Goal: Information Seeking & Learning: Learn about a topic

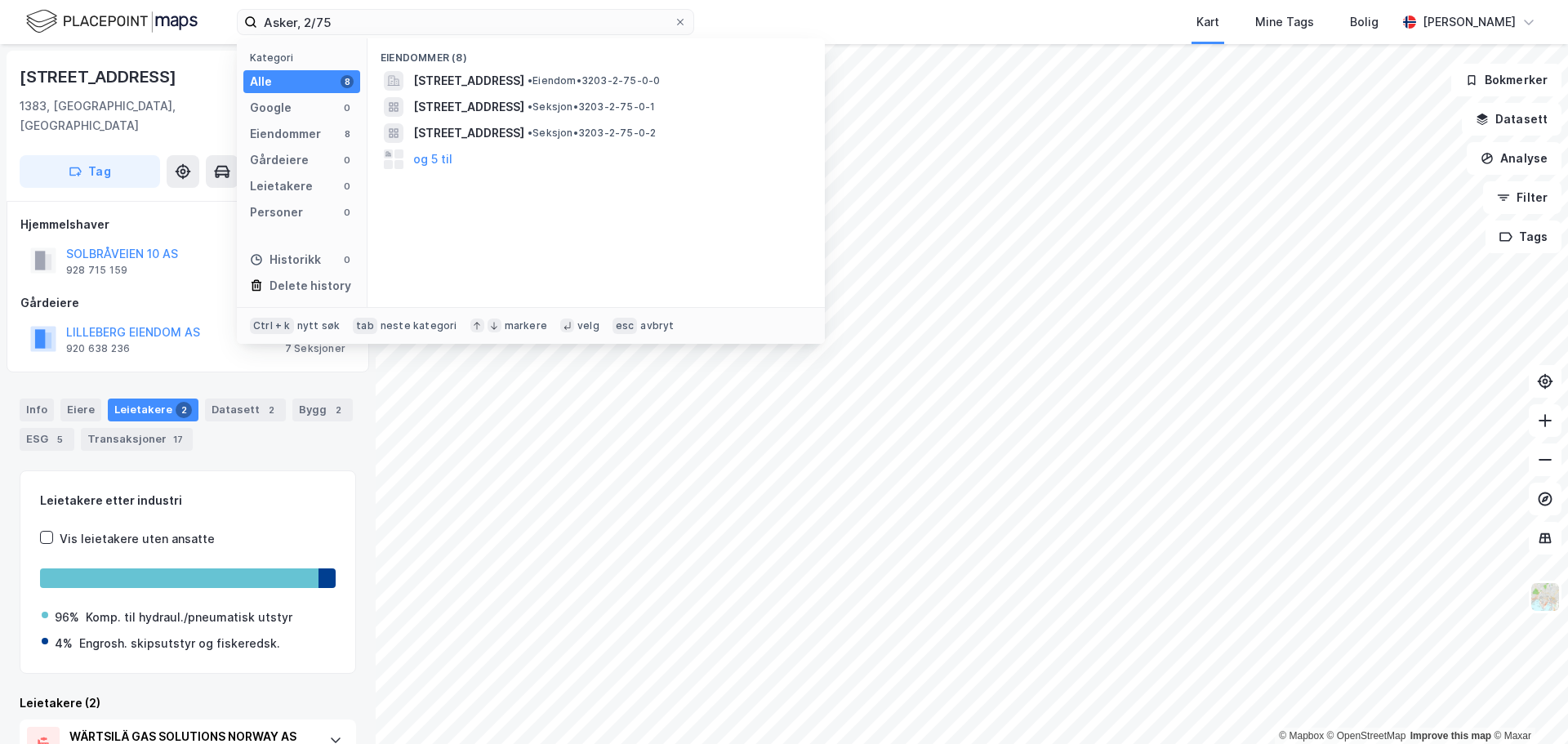
click at [279, 18] on input "Asker, 2/75" at bounding box center [465, 22] width 416 height 24
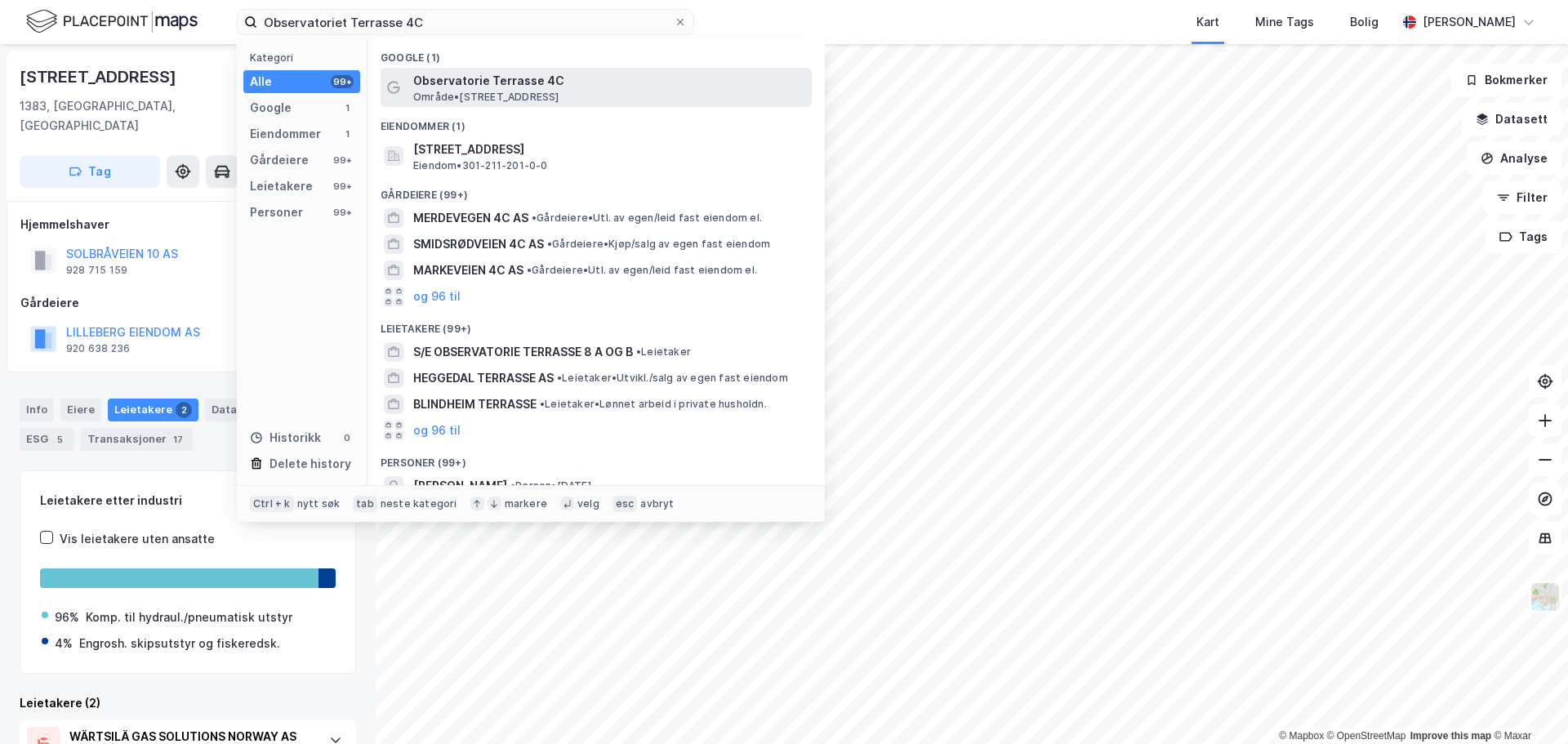
type input "Observatoriet Terrasse 4C"
click at [500, 80] on span "Observatorie Terrasse 4C" at bounding box center [609, 80] width 392 height 19
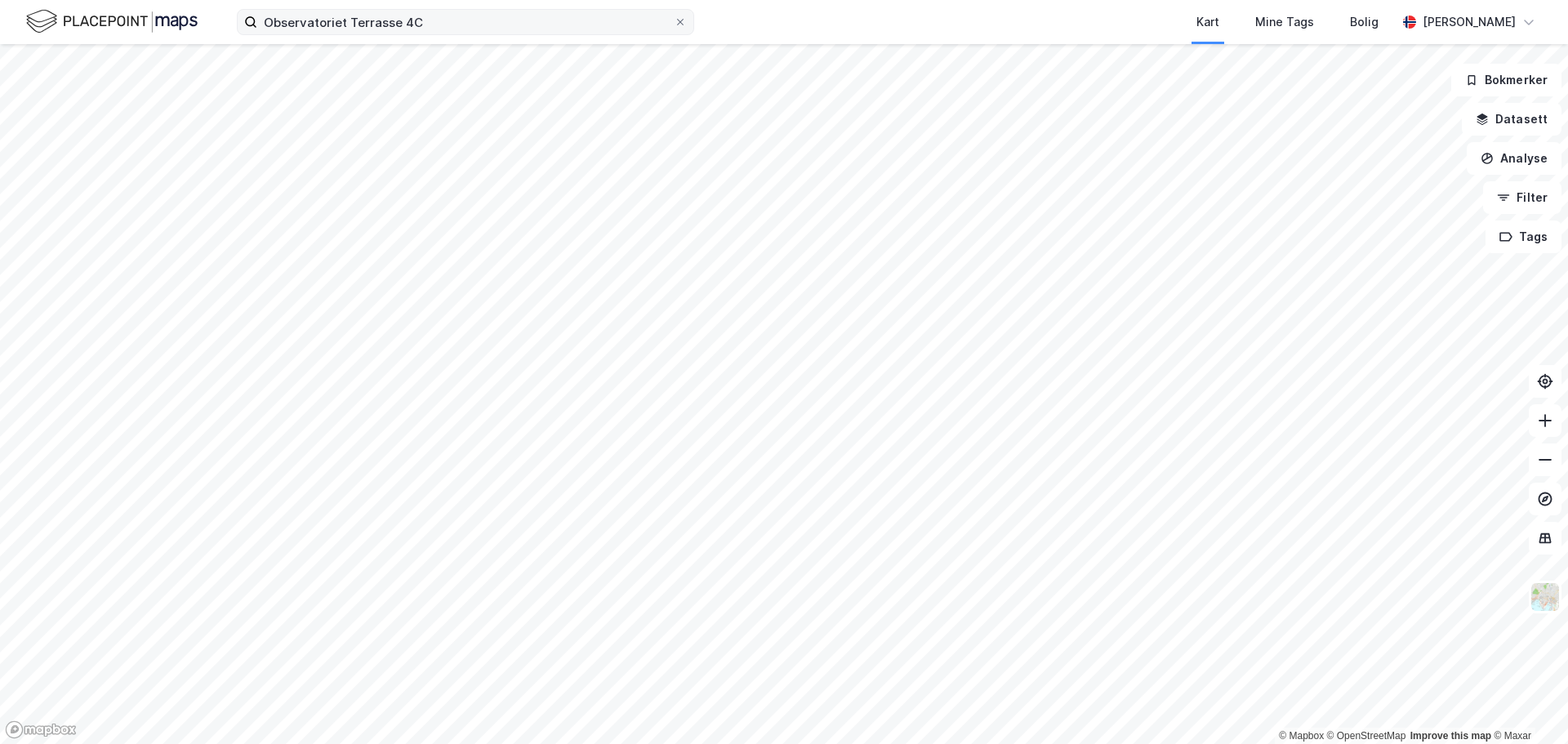
click at [441, 34] on label "Observatoriet Terrasse 4C" at bounding box center [465, 22] width 457 height 26
click at [441, 34] on input "Observatoriet Terrasse 4C" at bounding box center [465, 22] width 416 height 24
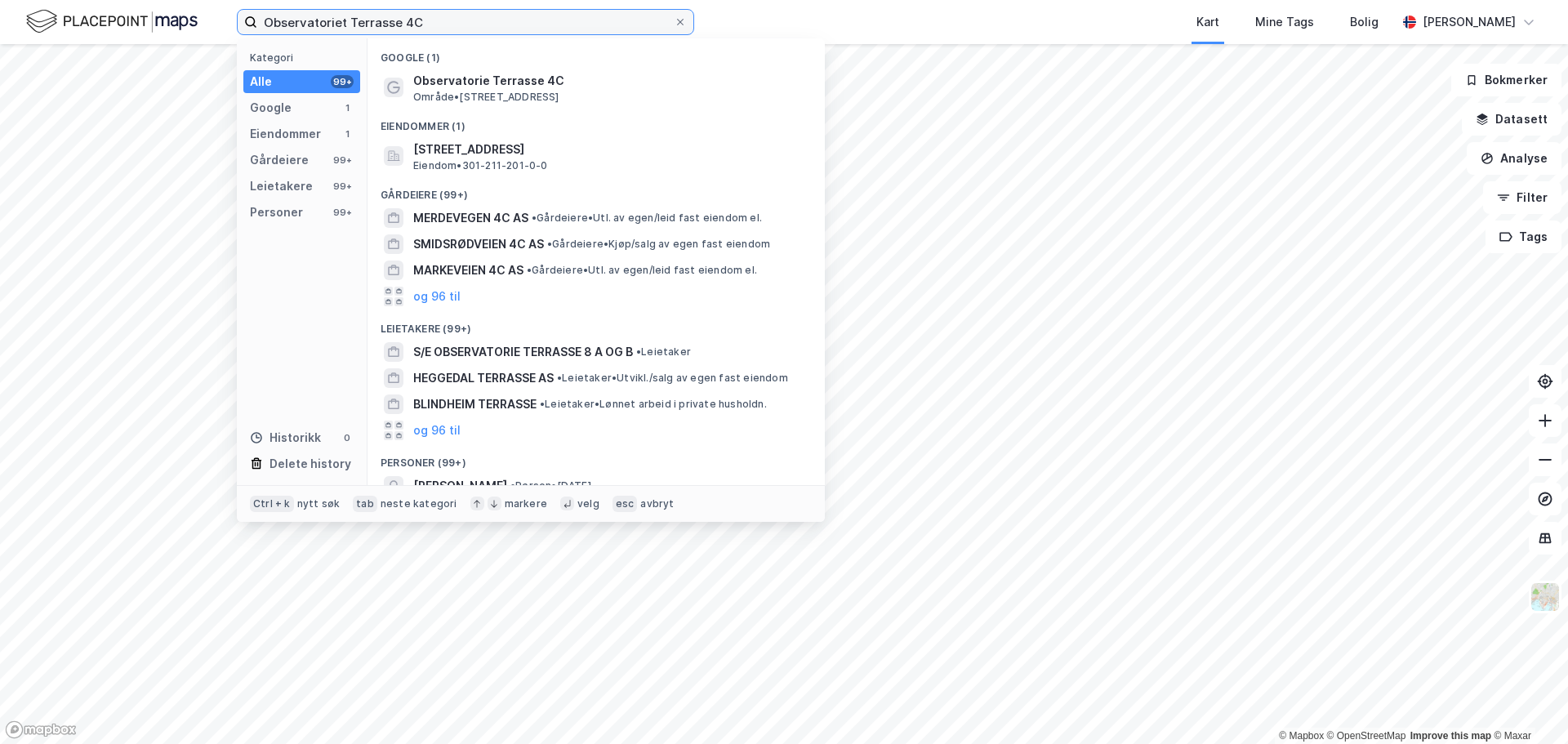
click at [442, 28] on input "Observatoriet Terrasse 4C" at bounding box center [465, 22] width 416 height 24
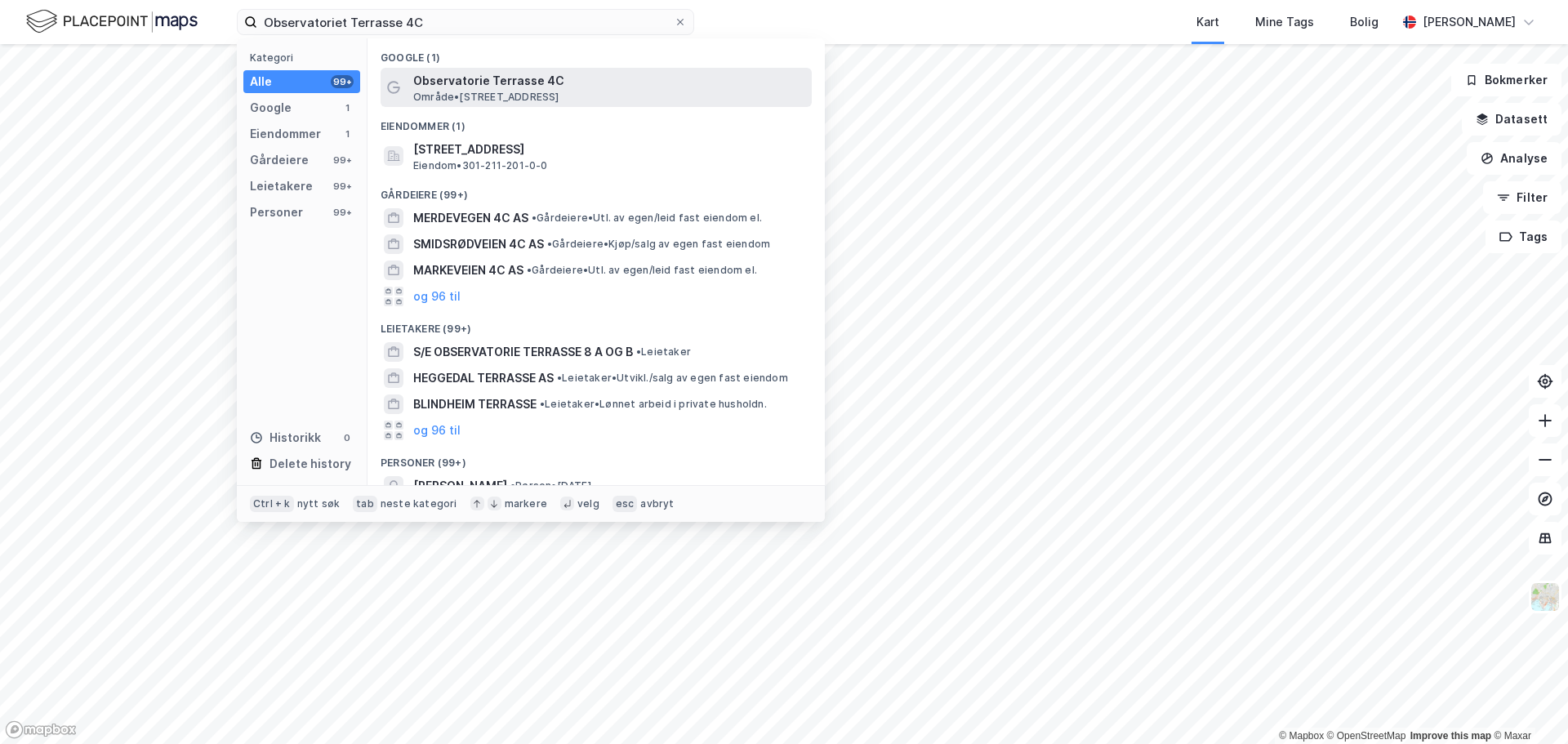
click at [470, 91] on span "Område • [STREET_ADDRESS]" at bounding box center [485, 98] width 146 height 13
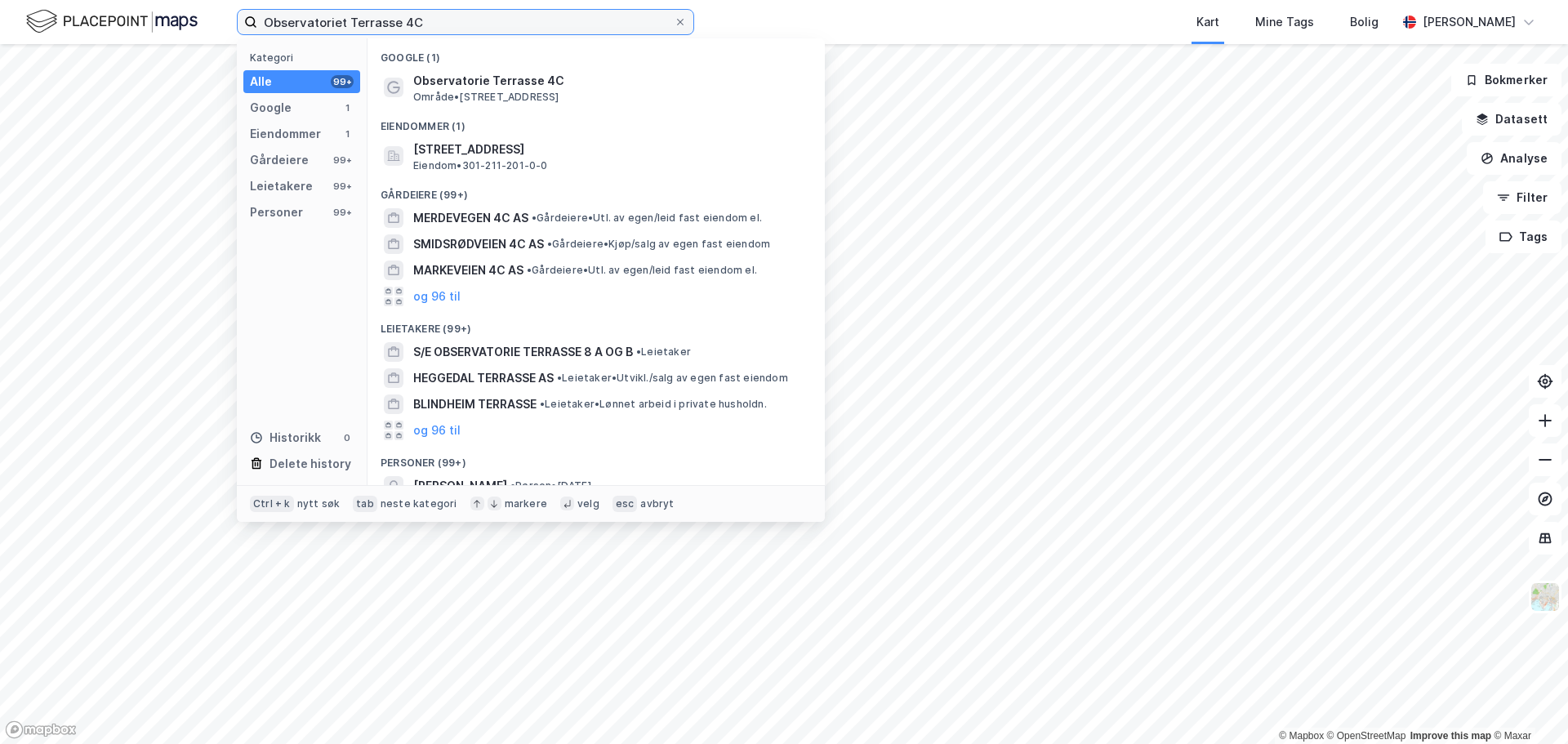
click at [468, 25] on input "Observatoriet Terrasse 4C" at bounding box center [465, 22] width 416 height 24
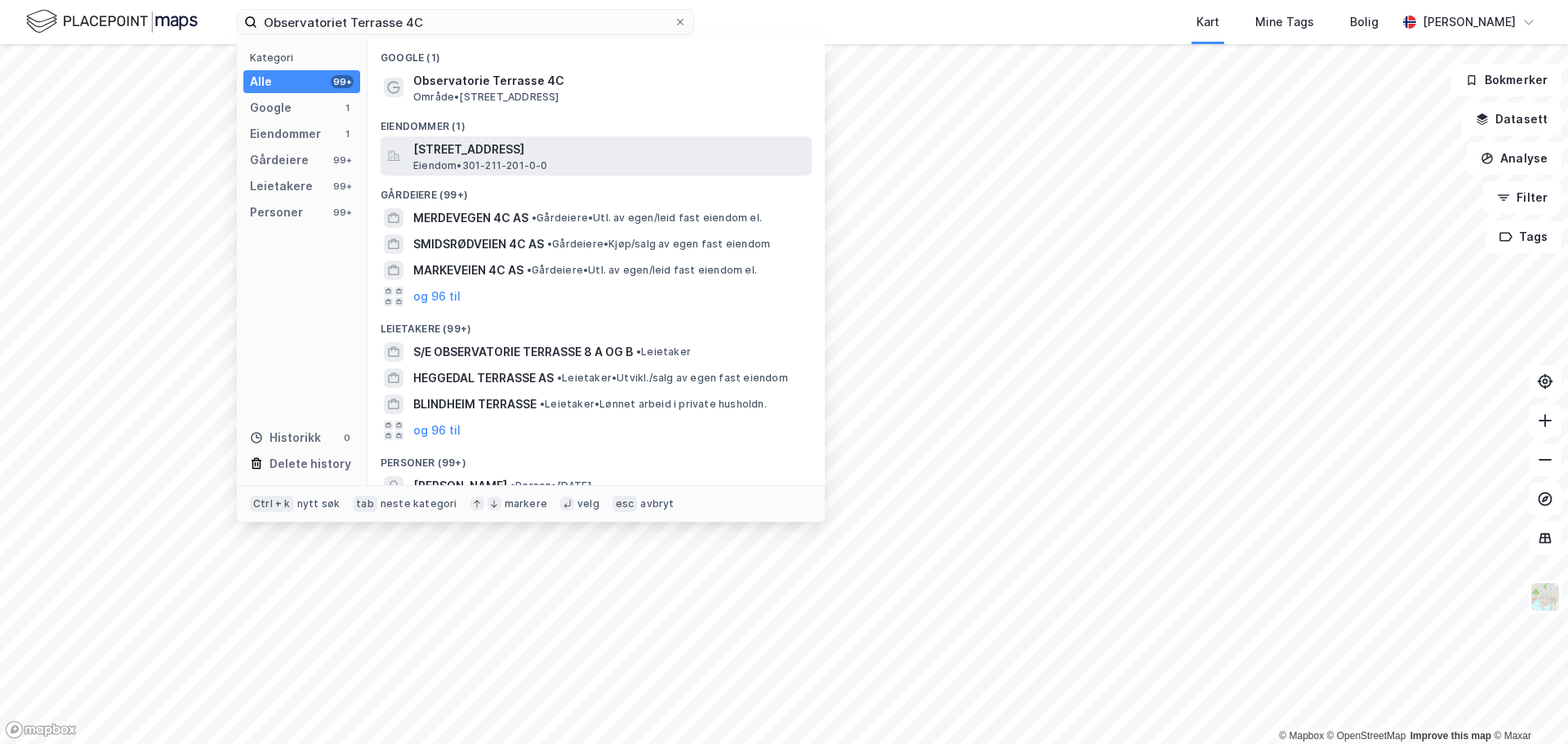
click at [495, 151] on span "[STREET_ADDRESS]" at bounding box center [609, 148] width 392 height 19
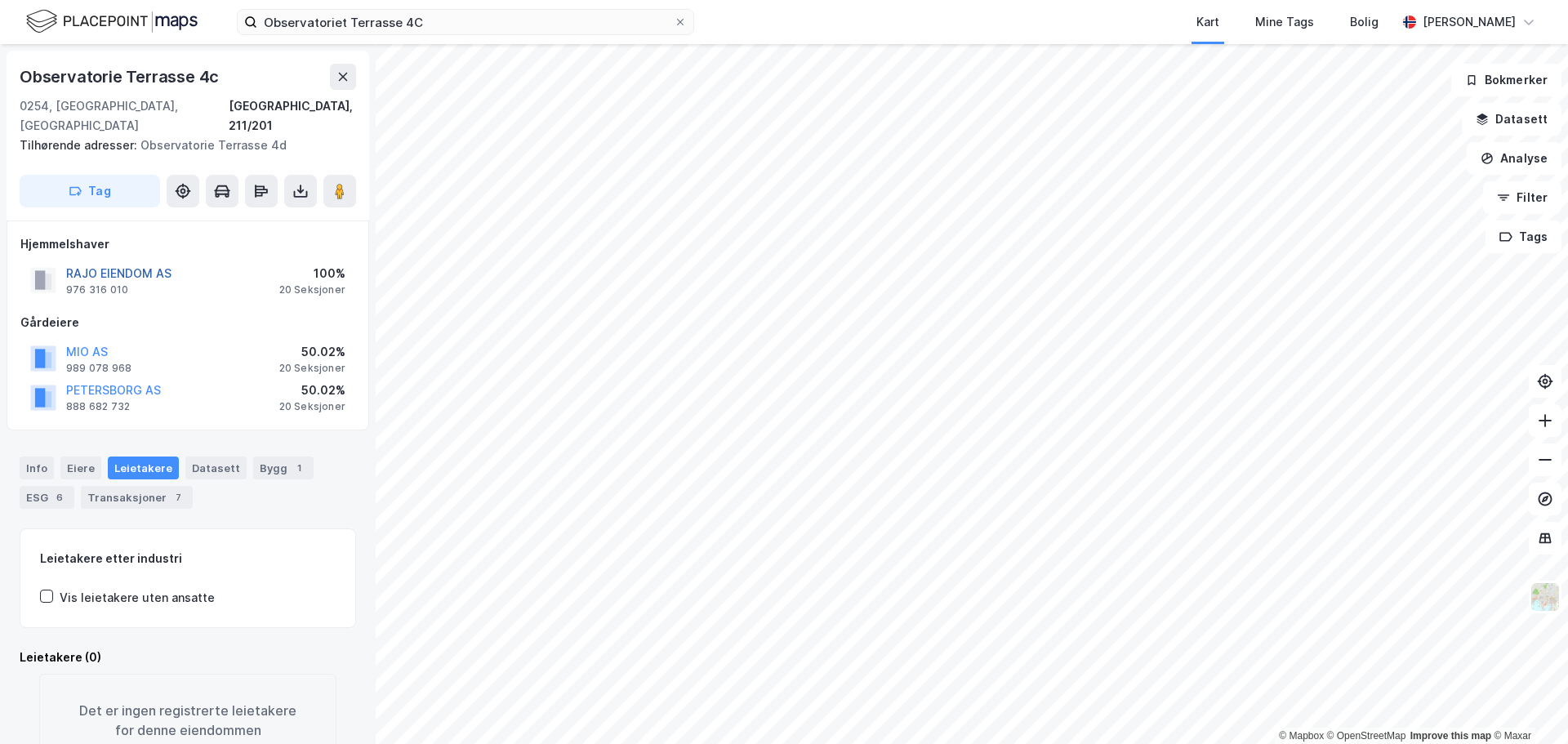
click at [0, 0] on button "RAJO EIENDOM AS" at bounding box center [0, 0] width 0 height 0
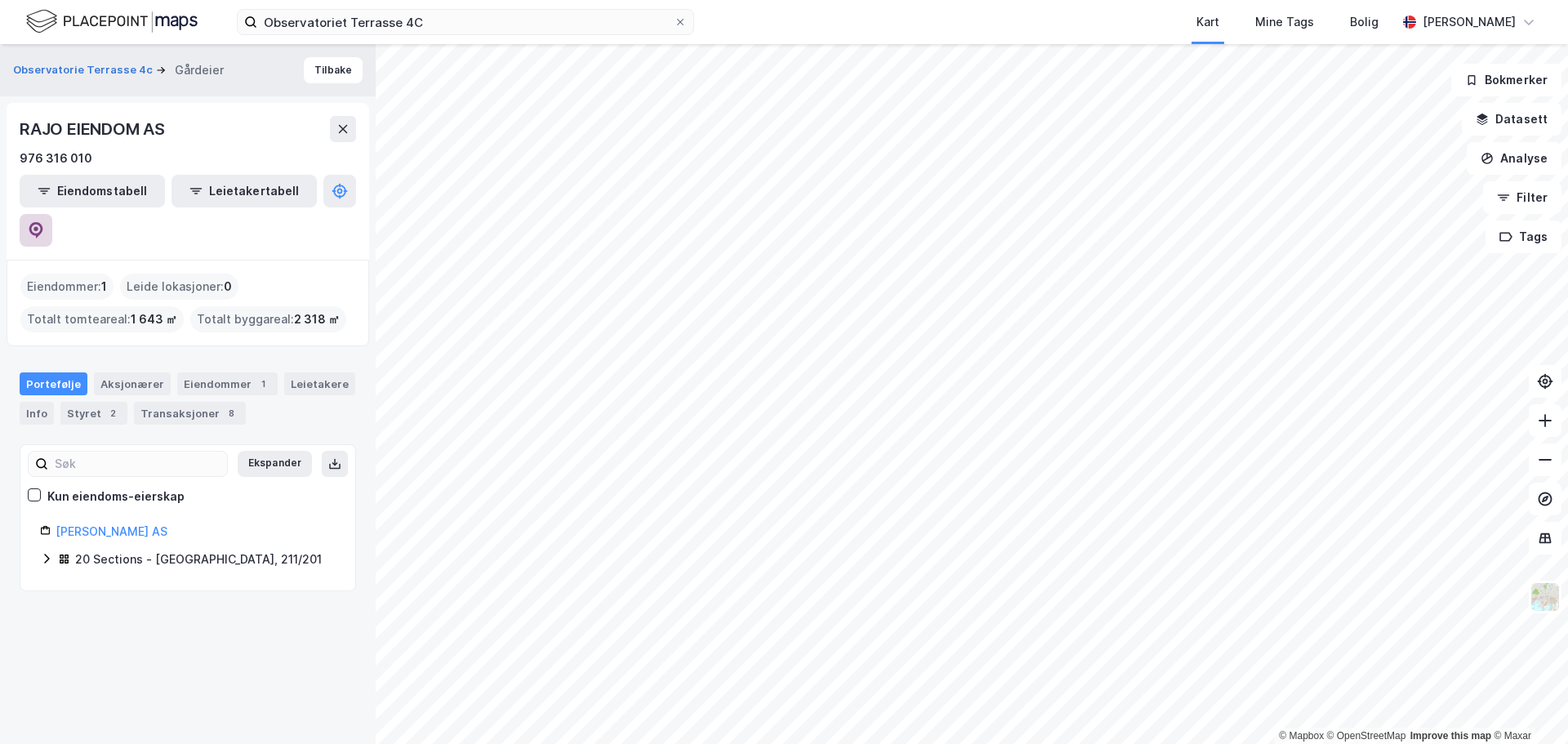
click at [44, 222] on icon at bounding box center [36, 230] width 17 height 17
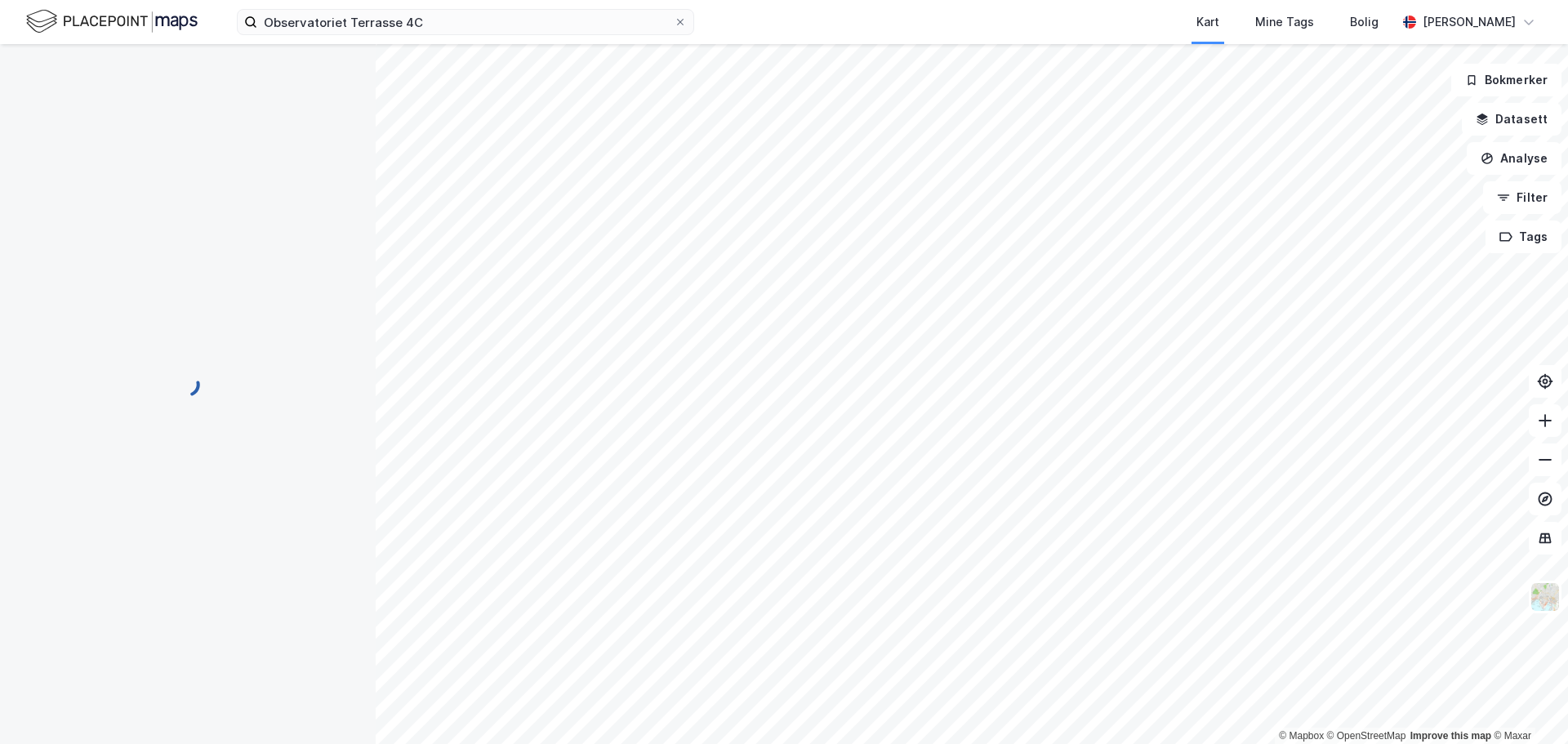
scroll to position [1, 0]
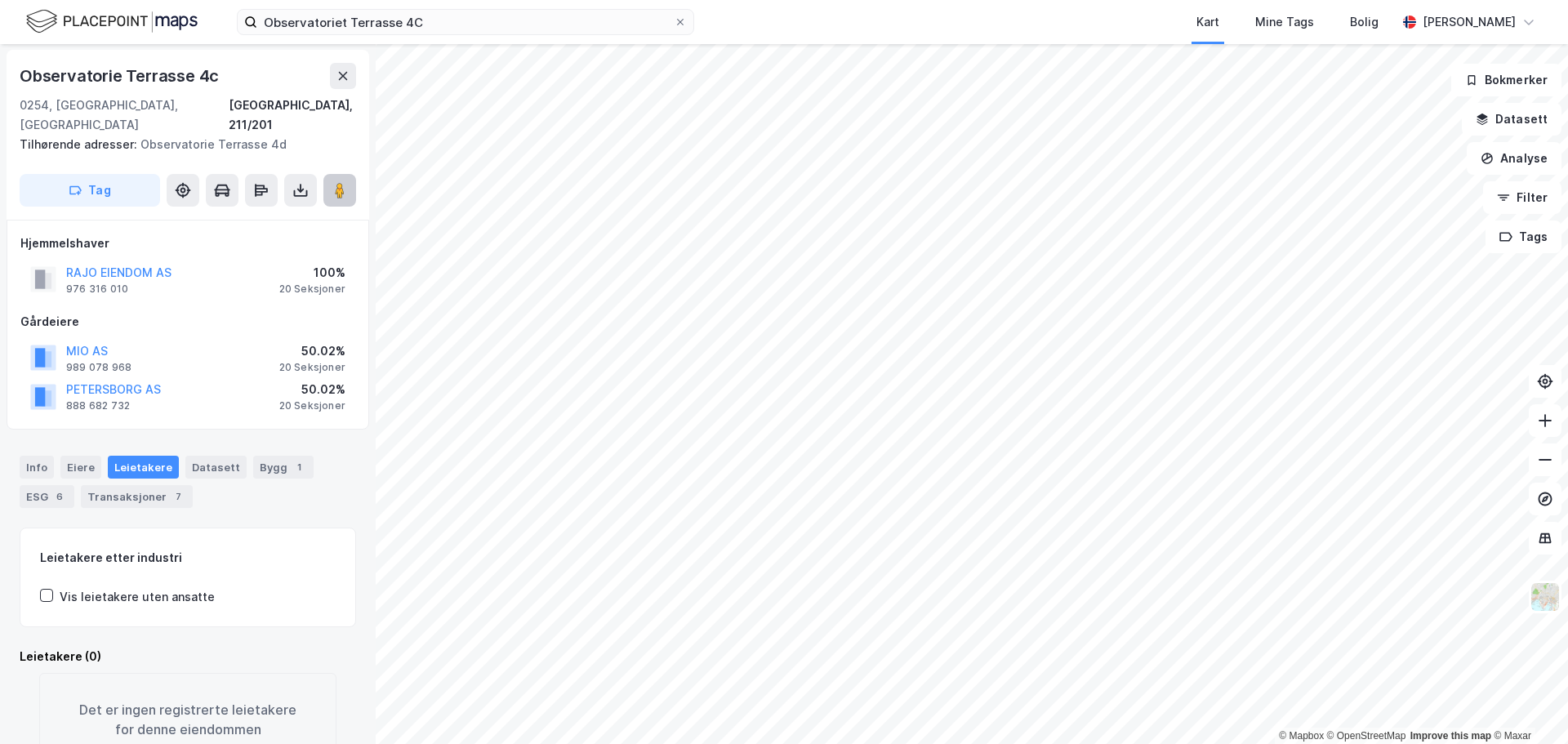
click at [343, 182] on image at bounding box center [339, 190] width 10 height 17
